Goal: Find specific page/section: Find specific page/section

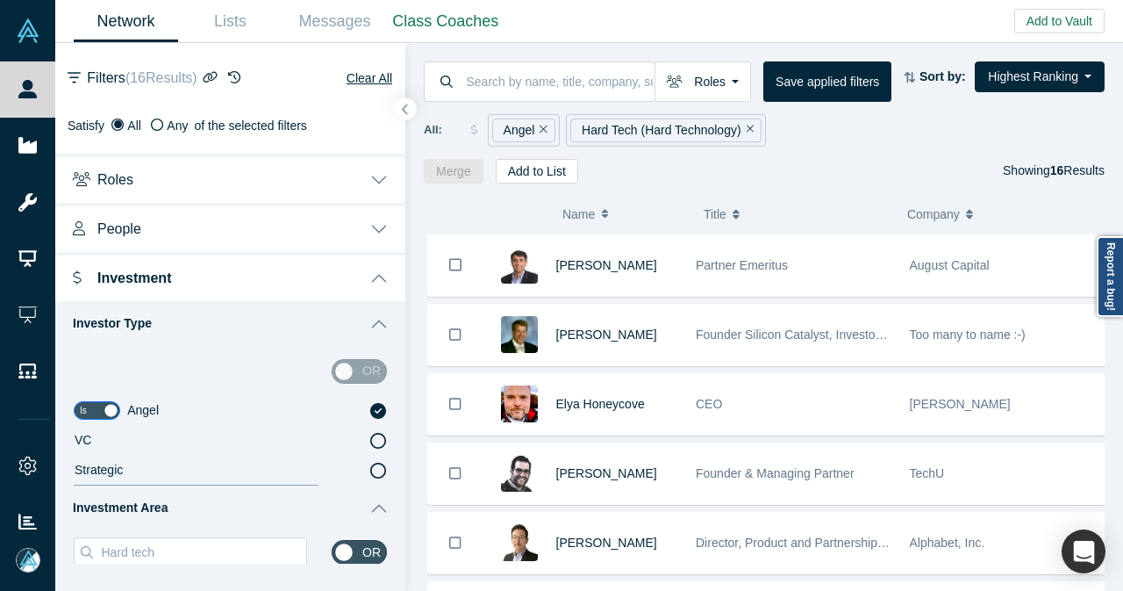
scroll to position [263, 0]
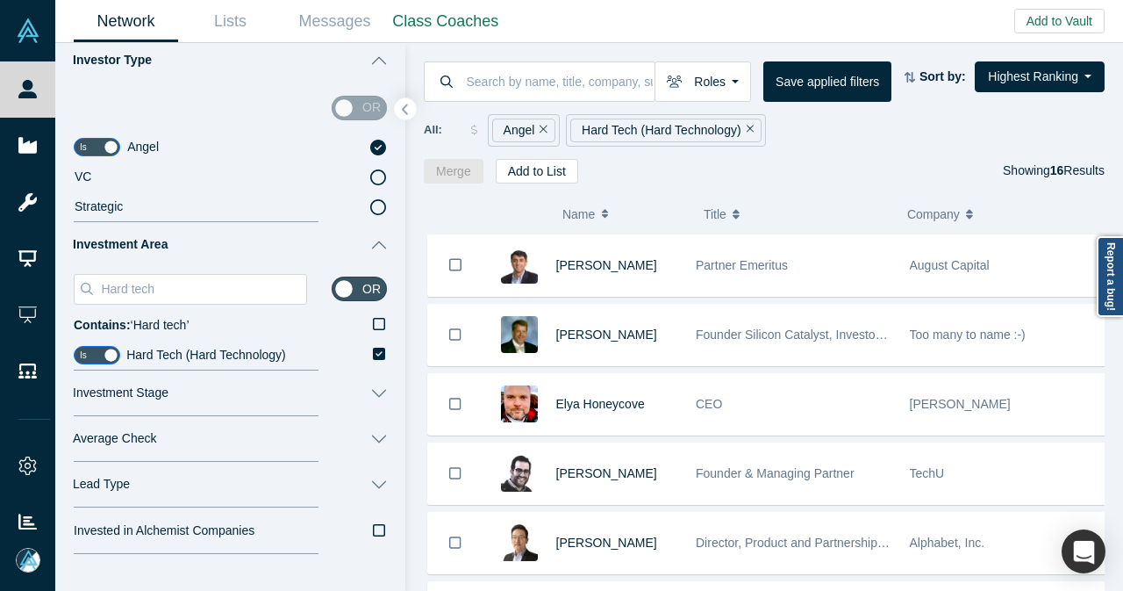
click at [547, 126] on div "Angel" at bounding box center [523, 130] width 63 height 24
click at [540, 129] on icon "Remove Filter" at bounding box center [544, 129] width 8 height 12
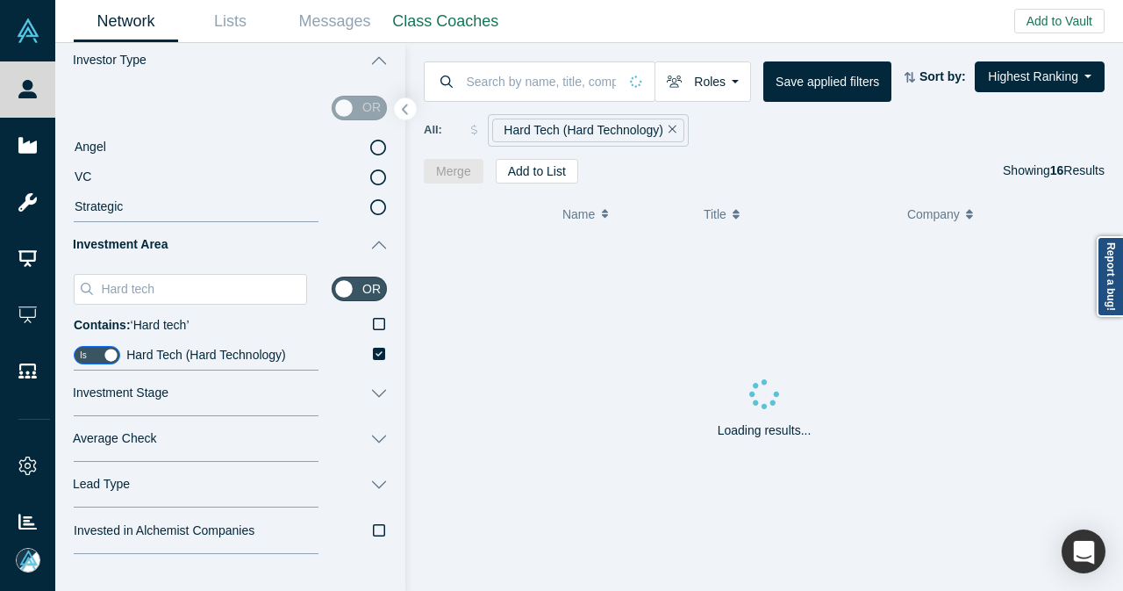
click at [669, 130] on icon "Remove Filter" at bounding box center [673, 129] width 8 height 12
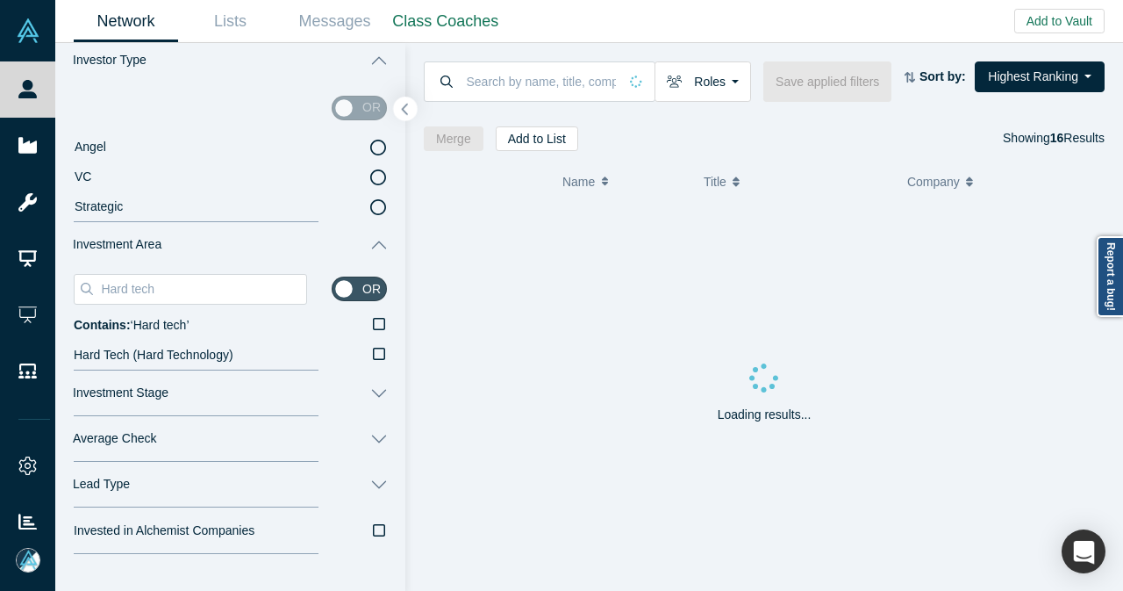
click at [406, 109] on icon "button" at bounding box center [405, 109] width 9 height 13
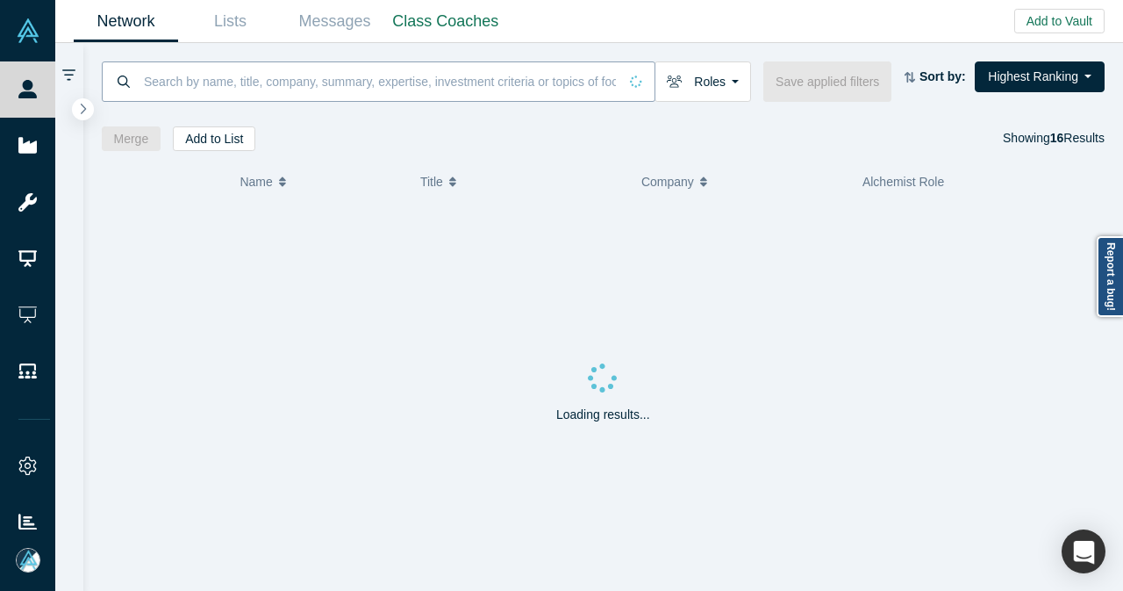
scroll to position [0, 0]
